Goal: Task Accomplishment & Management: Manage account settings

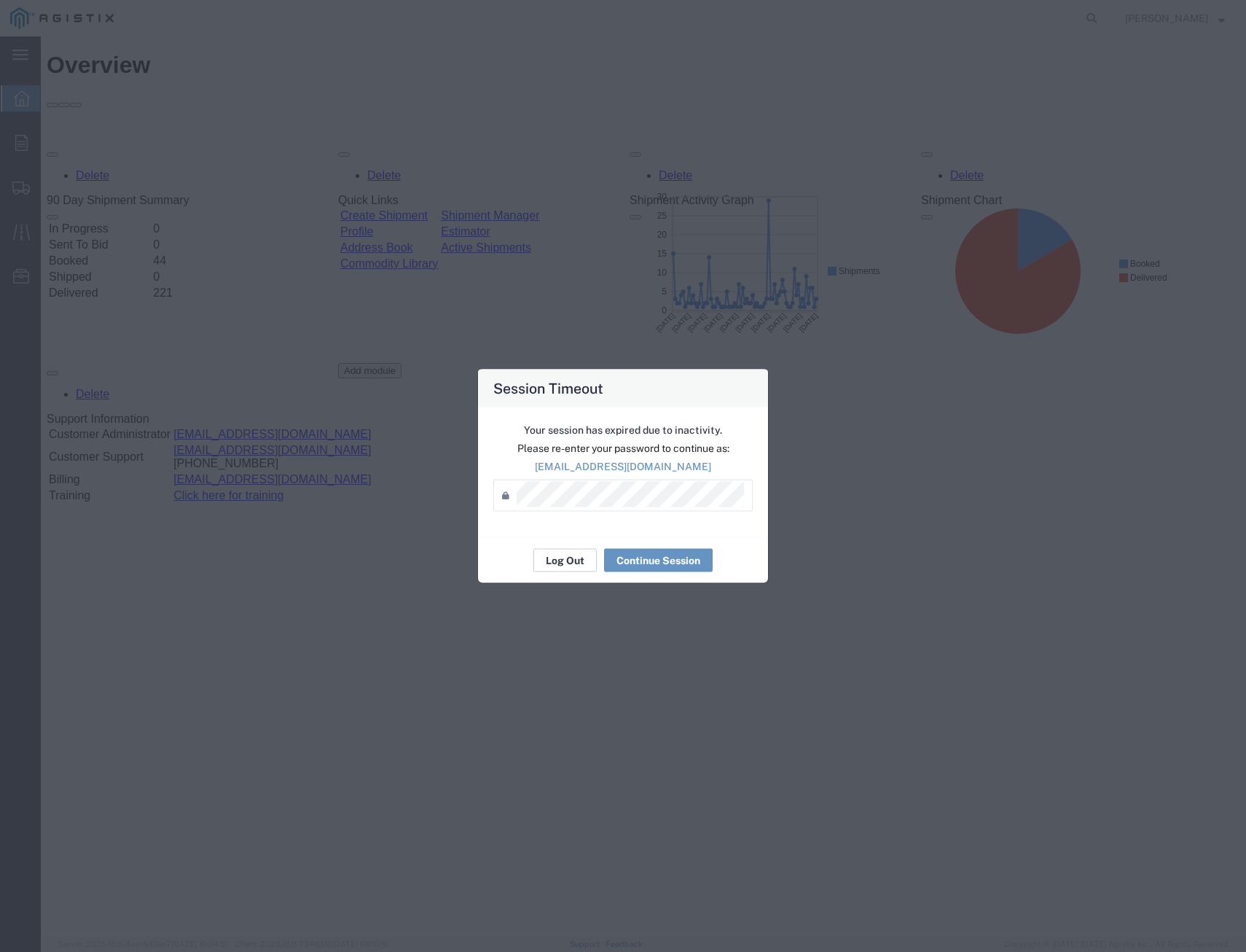
click at [576, 563] on button "Log Out" at bounding box center [565, 561] width 64 height 23
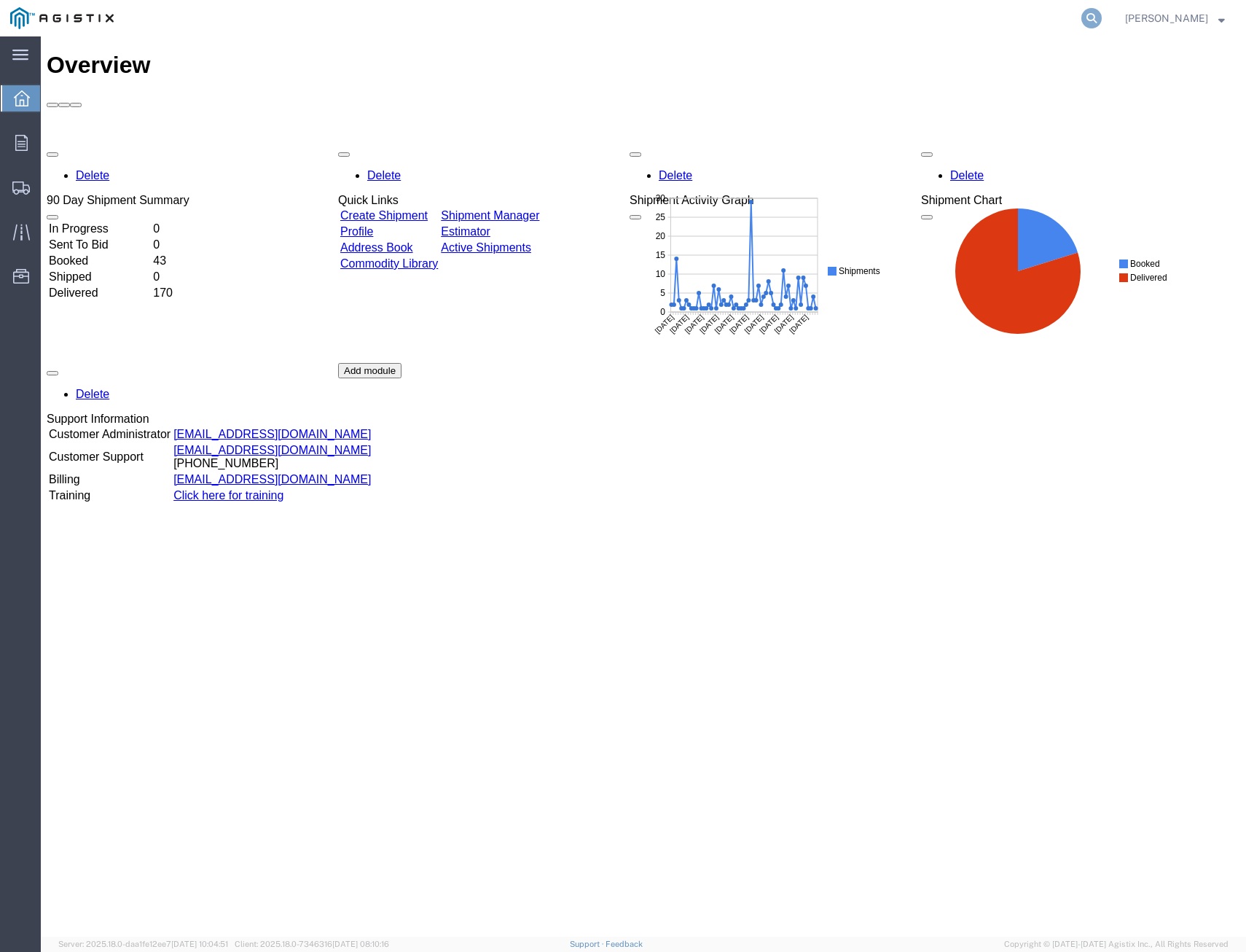
click at [1081, 13] on icon at bounding box center [1091, 18] width 21 height 21
click at [942, 21] on input "search" at bounding box center [860, 18] width 443 height 35
drag, startPoint x: 752, startPoint y: 21, endPoint x: 464, endPoint y: 14, distance: 288.1
click at [478, 18] on div "56570394 Sorry, no exact match found Try to find items starting with 56570394 T…" at bounding box center [614, 18] width 980 height 37
type input "56571394"
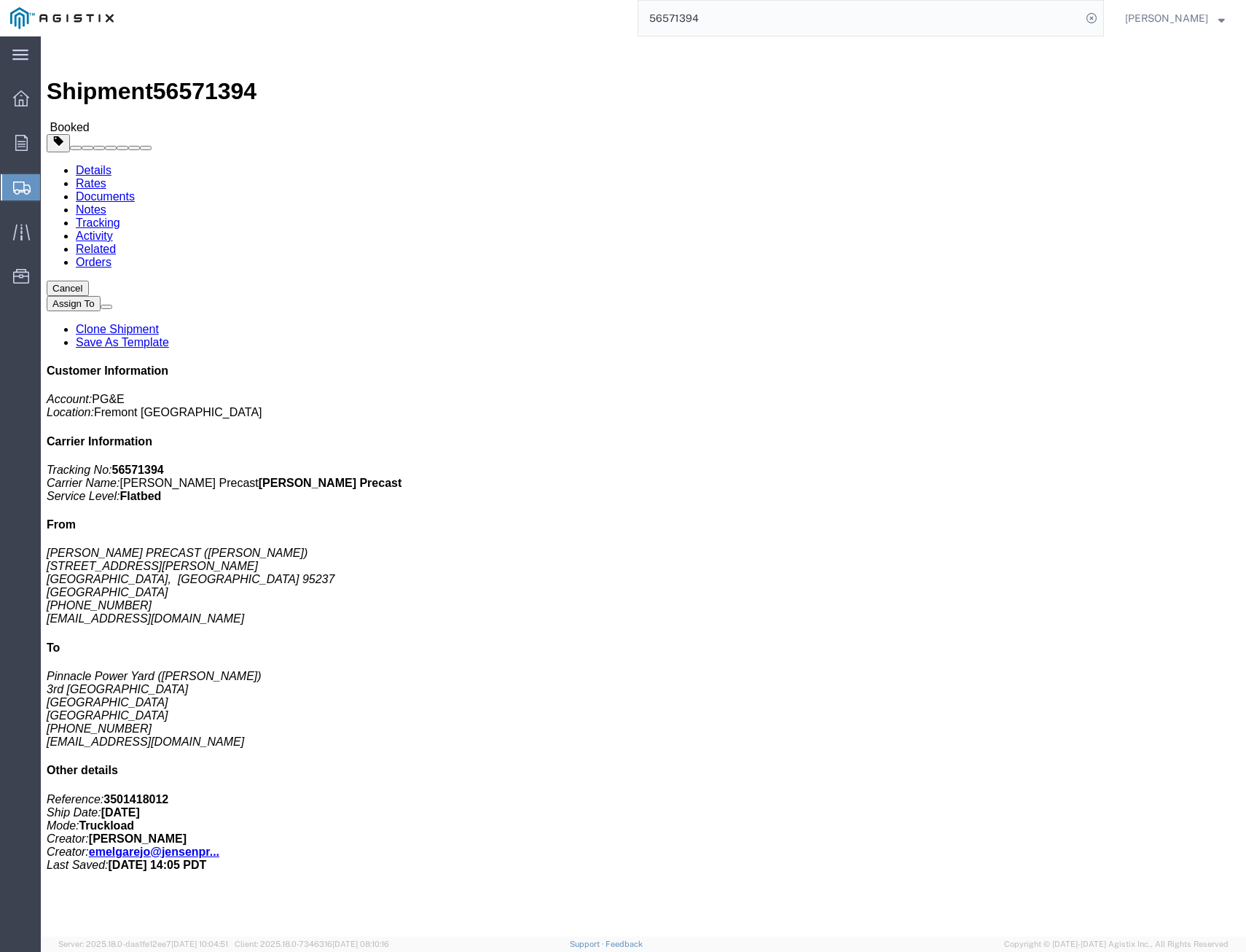
click link "Tracking"
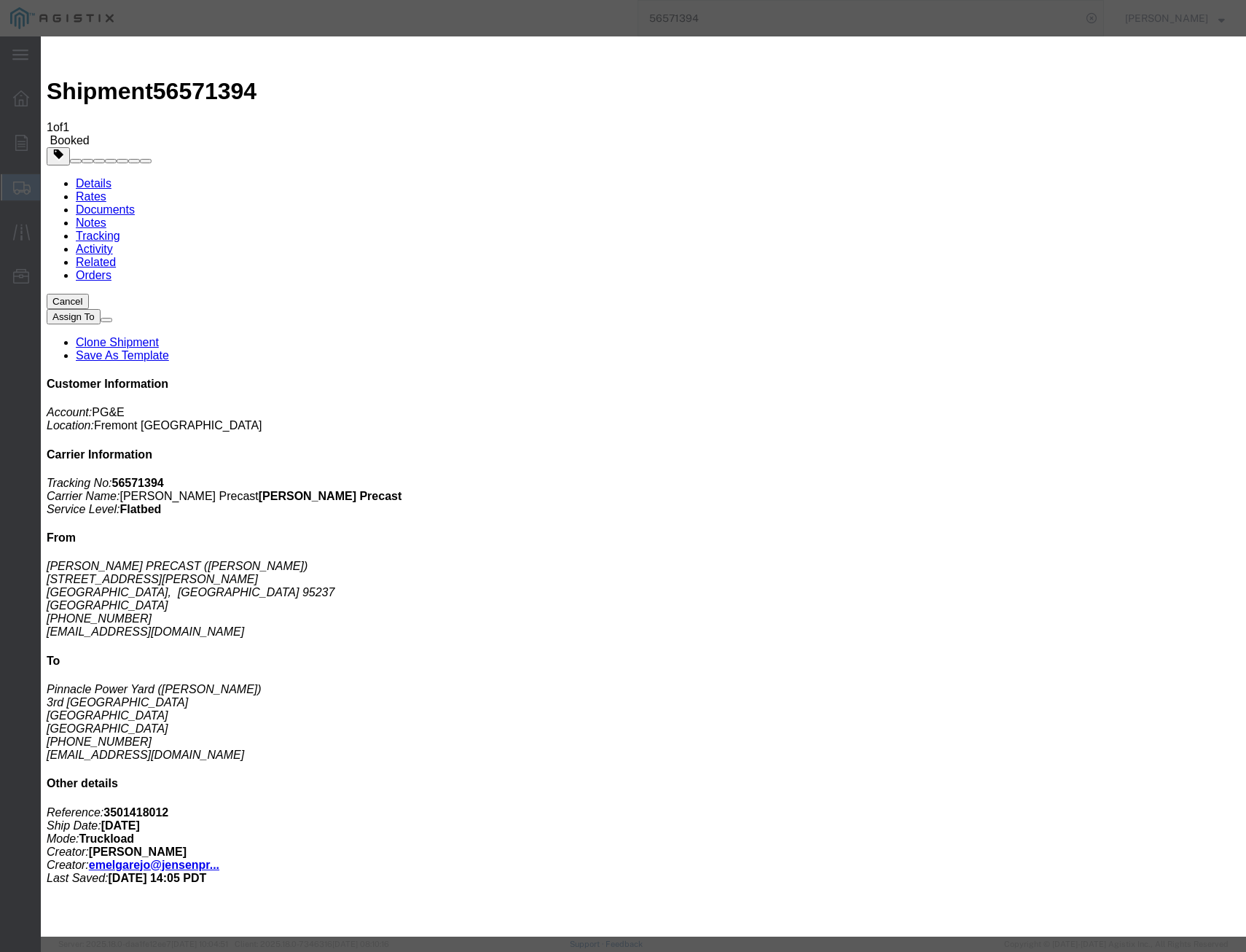
type input "[DATE]"
select select "DELIVRED"
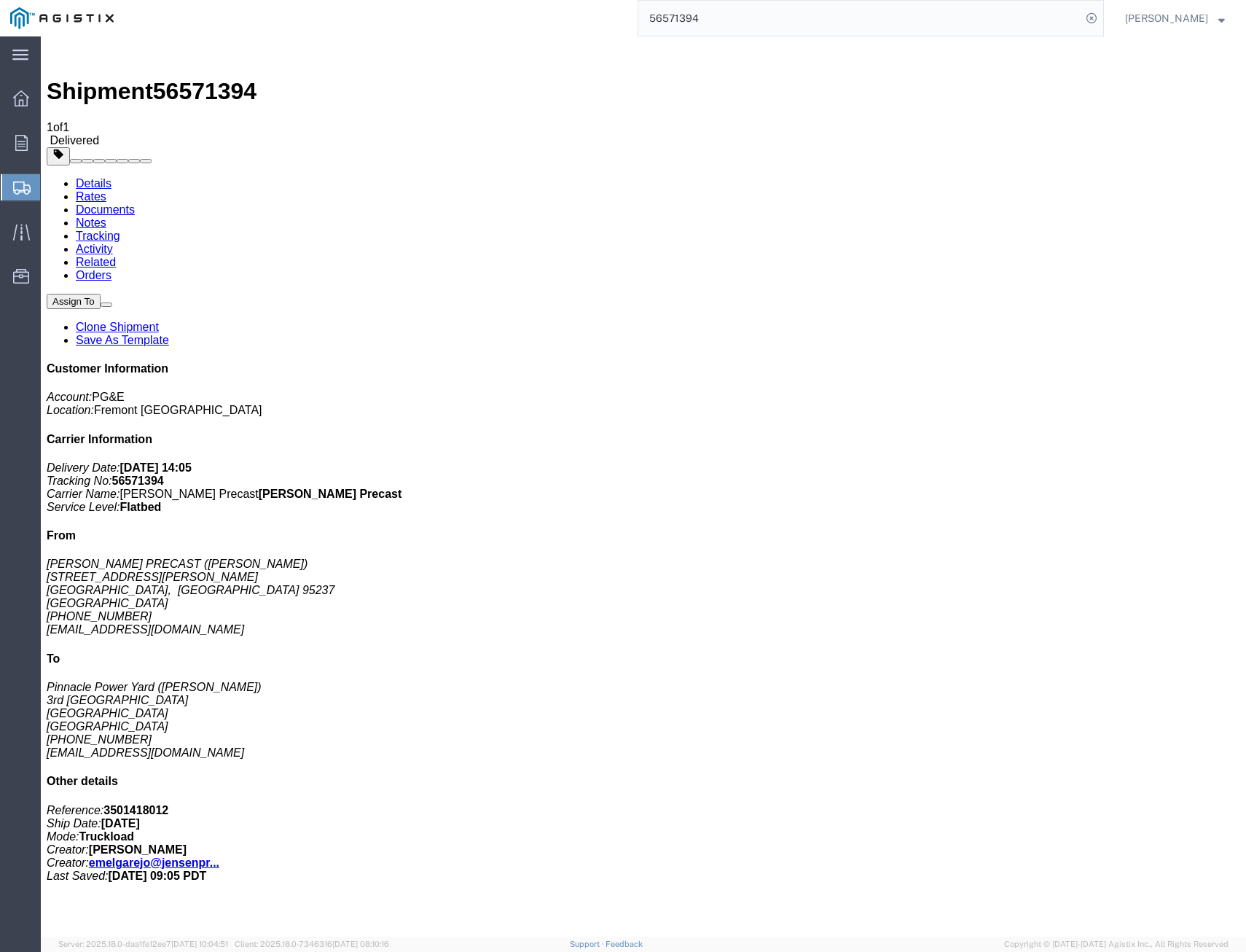
drag, startPoint x: 726, startPoint y: 21, endPoint x: 126, endPoint y: 25, distance: 600.0
click at [339, 30] on div "56571394" at bounding box center [614, 18] width 980 height 37
type input "56569579"
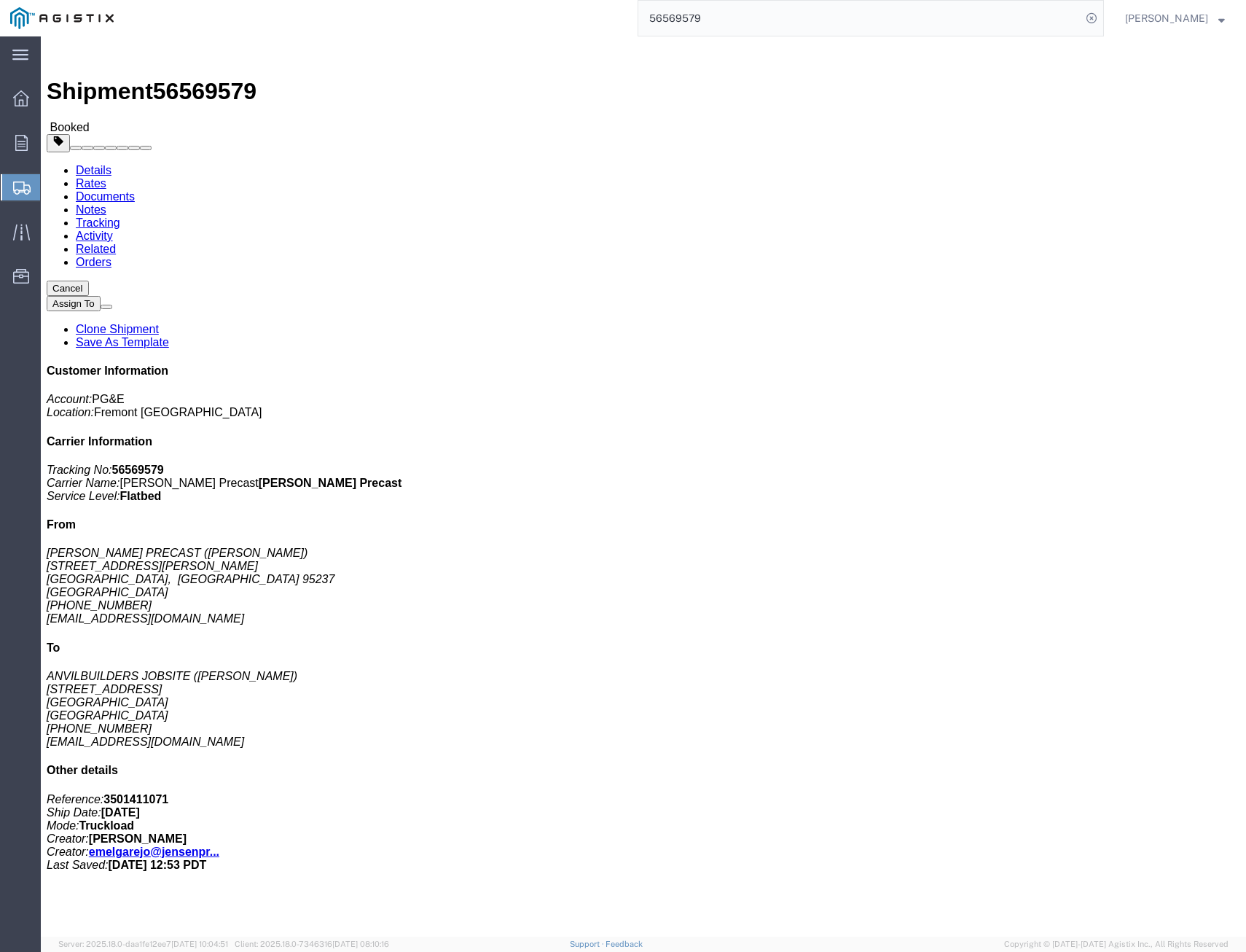
click link "Tracking"
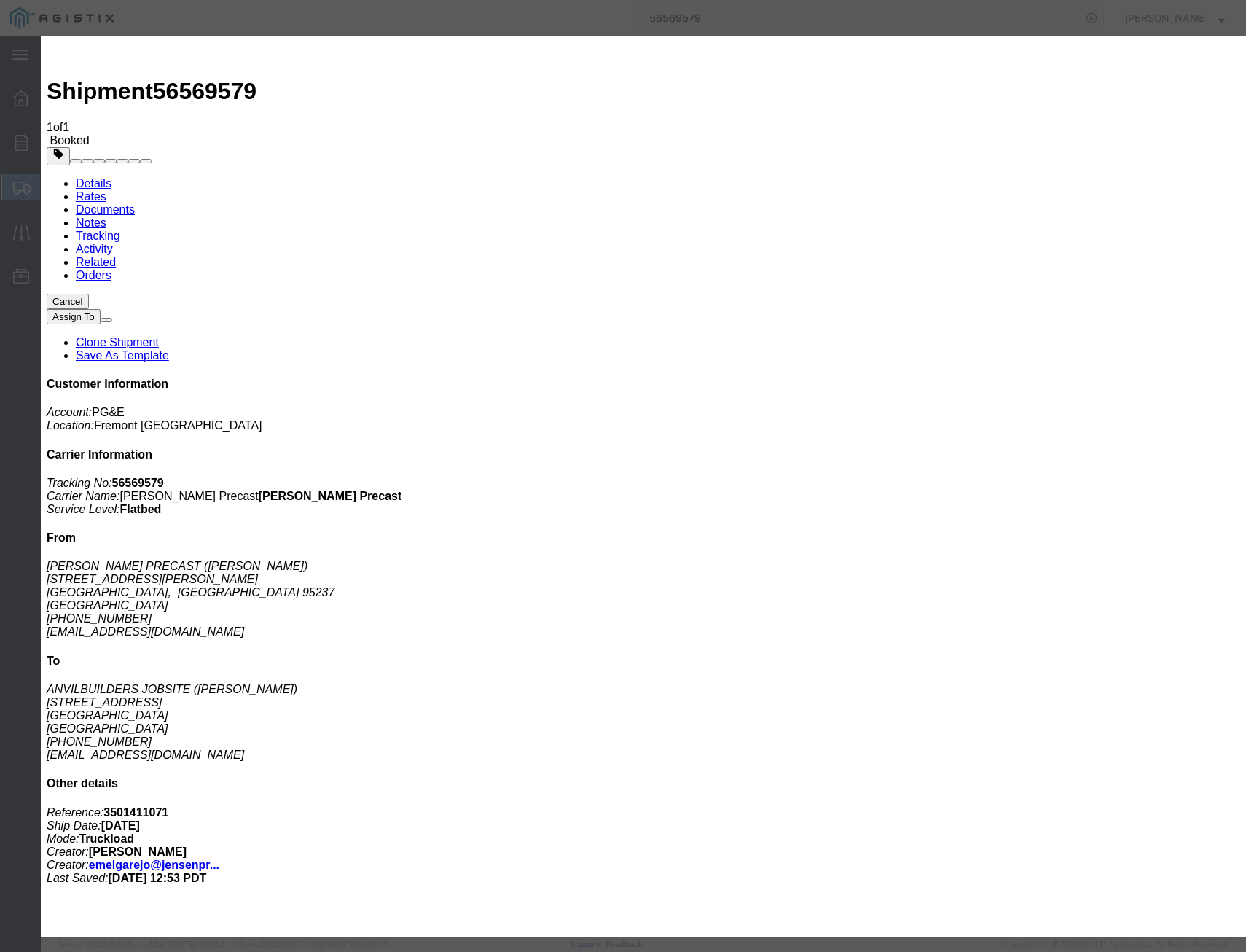
type input "[DATE]"
select select "DELIVRED"
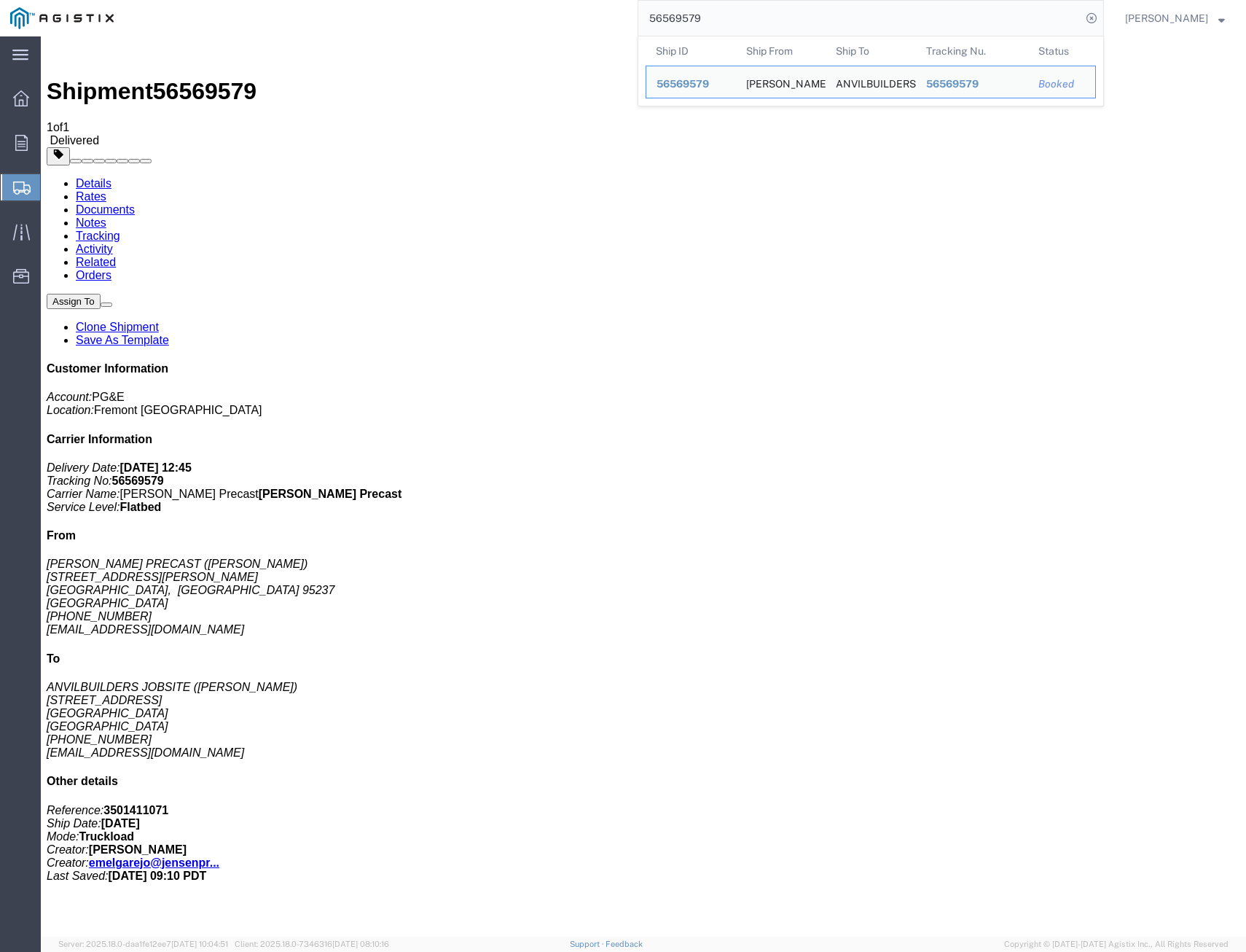
drag, startPoint x: 719, startPoint y: 23, endPoint x: 344, endPoint y: -22, distance: 377.7
click at [344, 0] on html "main_menu Created with Sketch. Collapse Menu Overview Orders Shipments Shipment…" at bounding box center [623, 476] width 1246 height 952
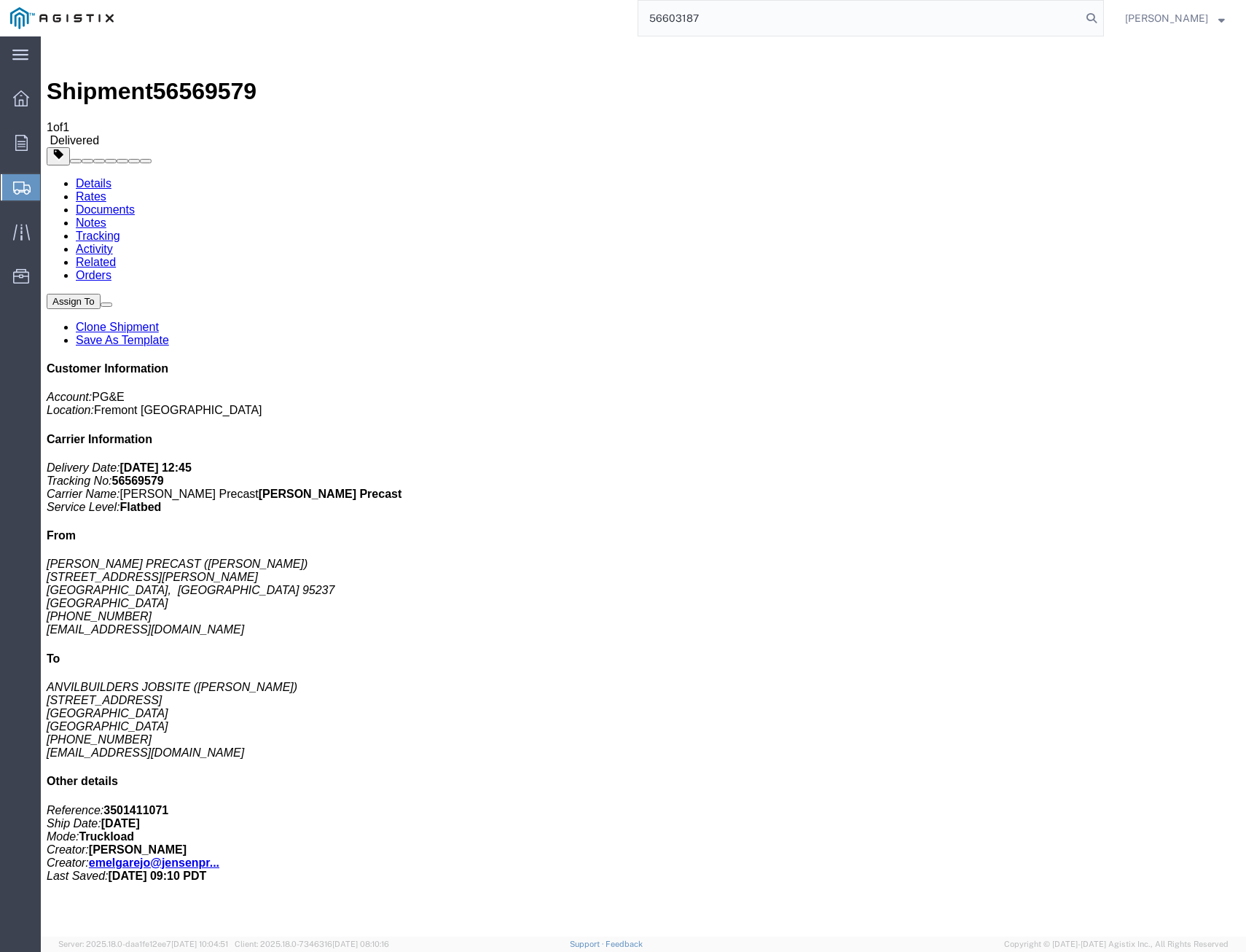
type input "56603187"
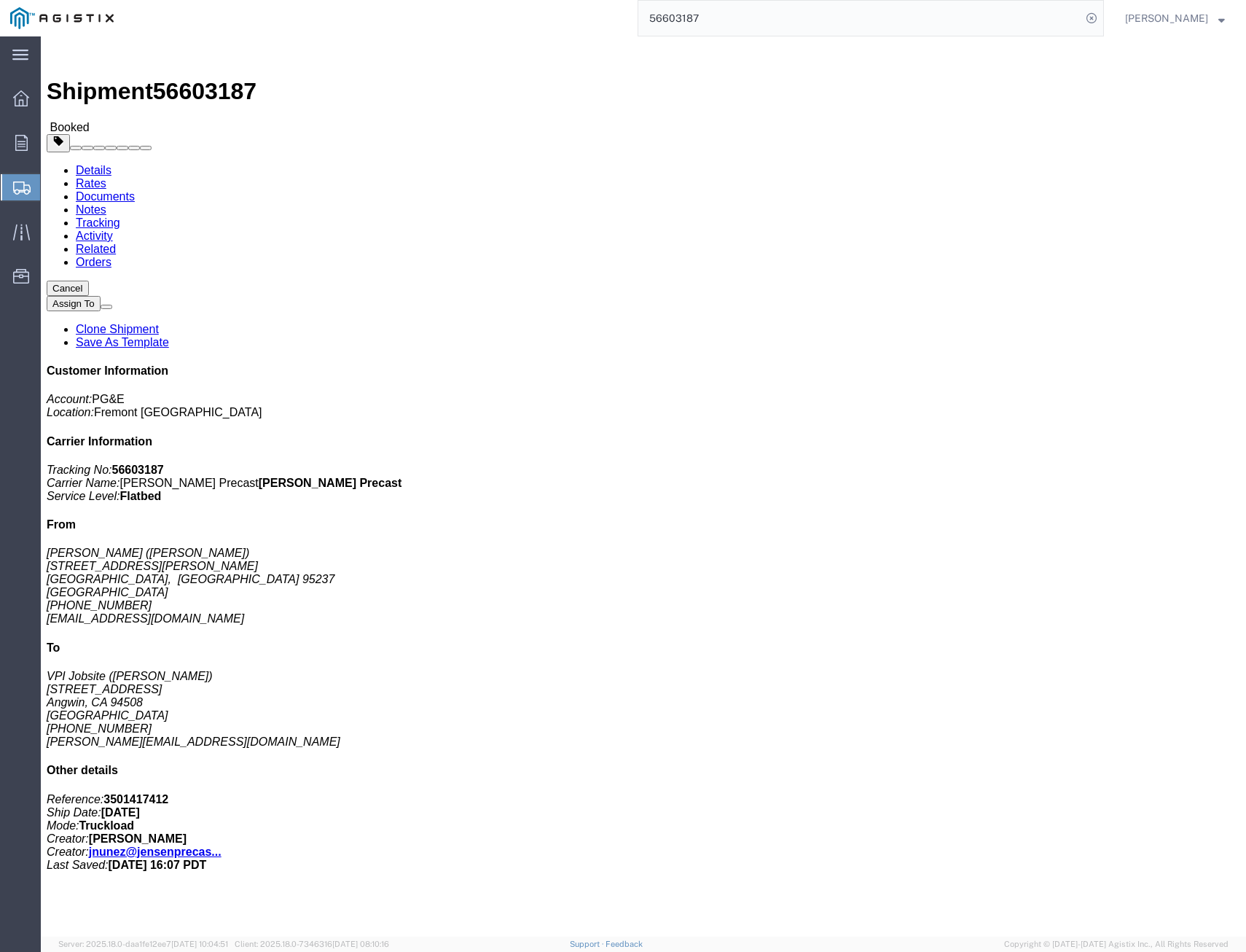
click link "Tracking"
